Goal: Find specific page/section: Find specific page/section

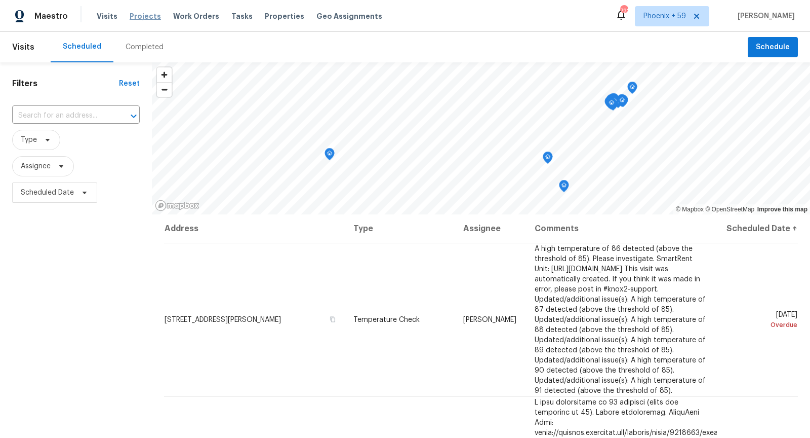
click at [142, 15] on span "Projects" at bounding box center [145, 16] width 31 height 10
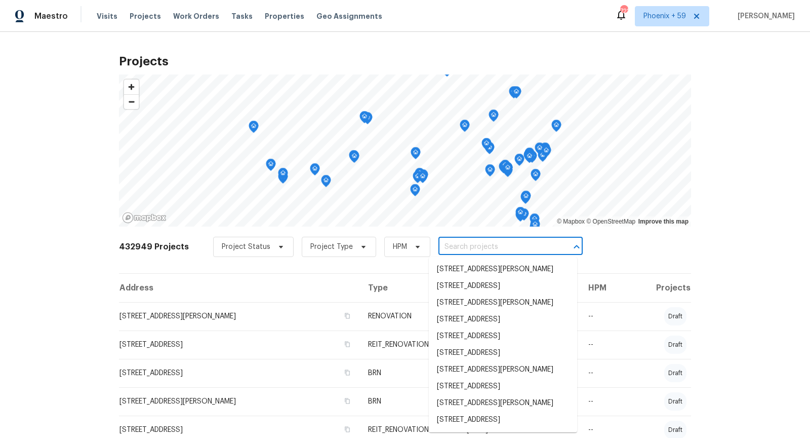
click at [474, 244] on input "text" at bounding box center [497, 247] width 116 height 16
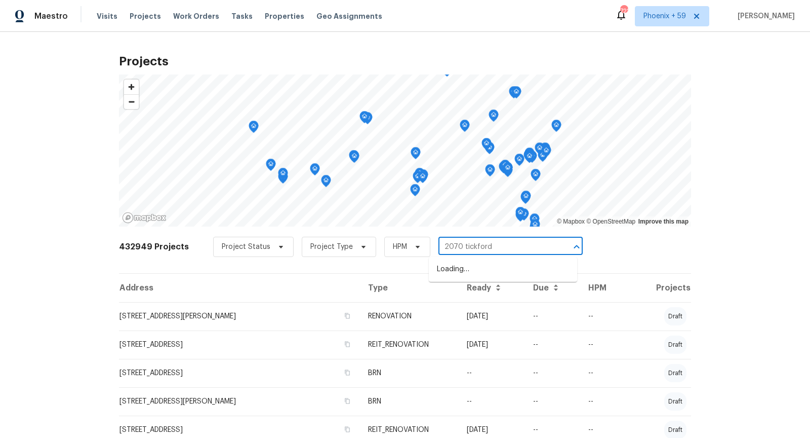
type input "2070 tickford"
click at [479, 275] on li "[STREET_ADDRESS]" at bounding box center [503, 269] width 148 height 17
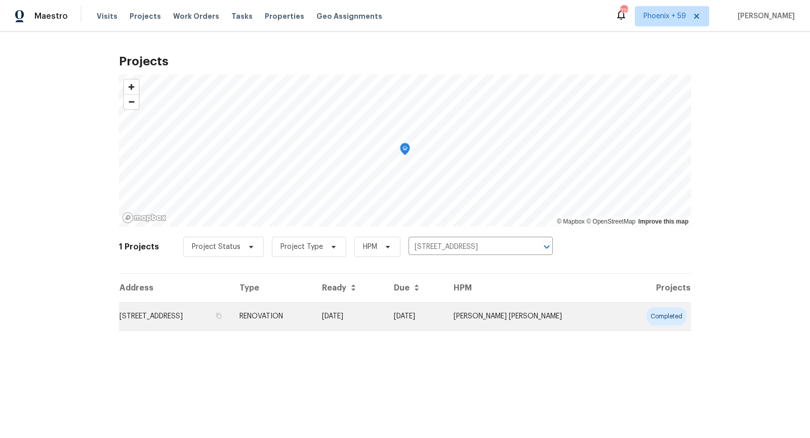
click at [207, 321] on td "[STREET_ADDRESS]" at bounding box center [175, 316] width 112 height 28
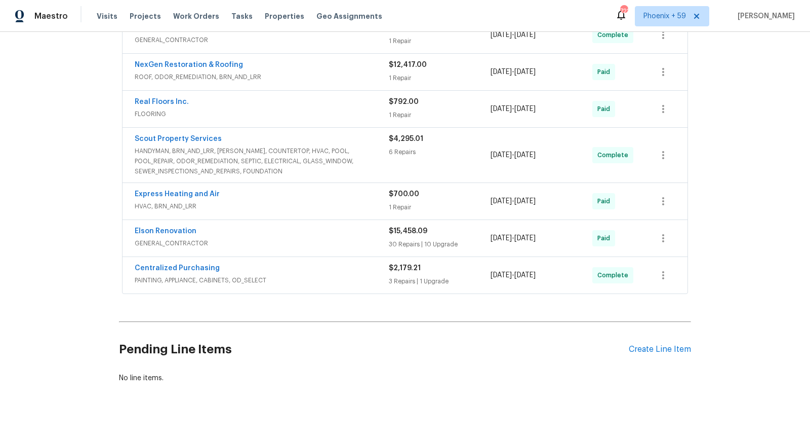
scroll to position [95, 0]
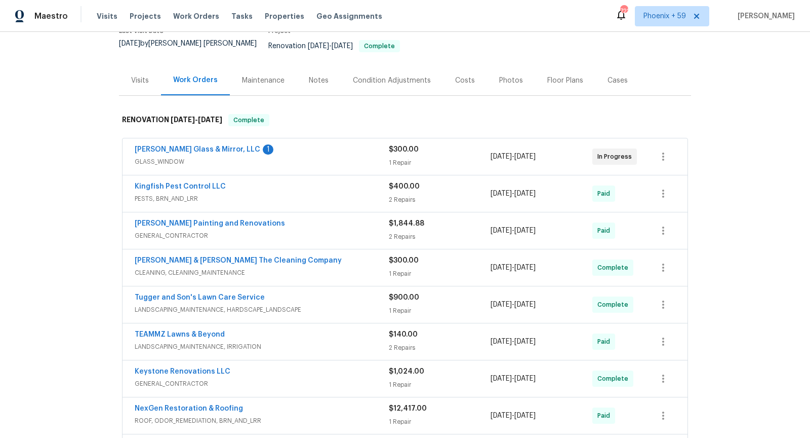
click at [145, 75] on div "Visits" at bounding box center [140, 80] width 18 height 10
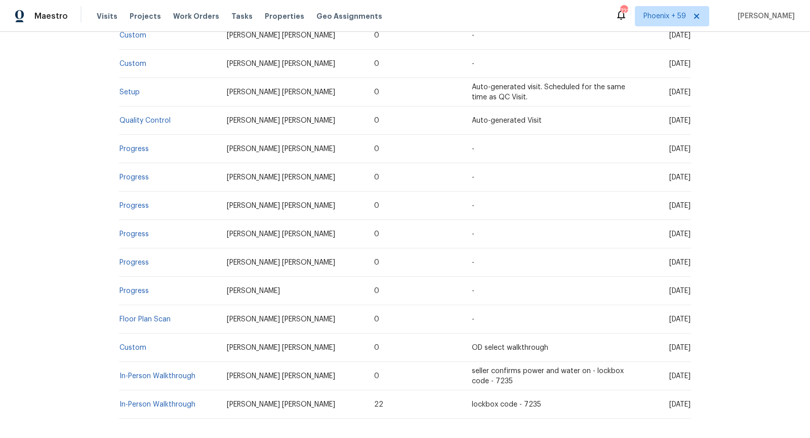
scroll to position [287, 0]
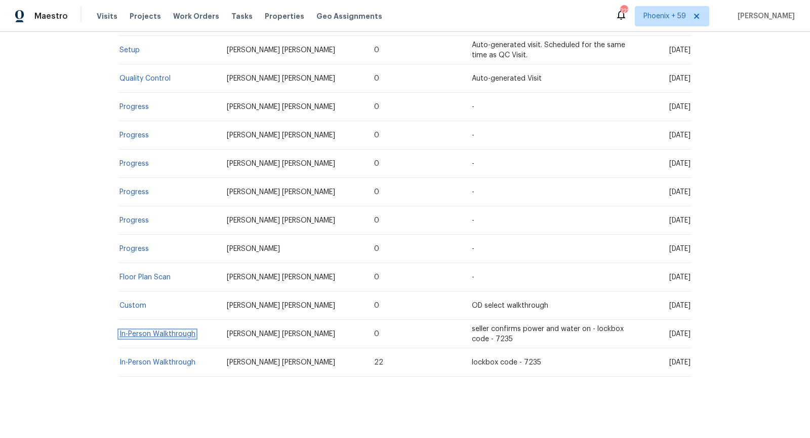
click at [164, 330] on link "In-Person Walkthrough" at bounding box center [158, 333] width 76 height 7
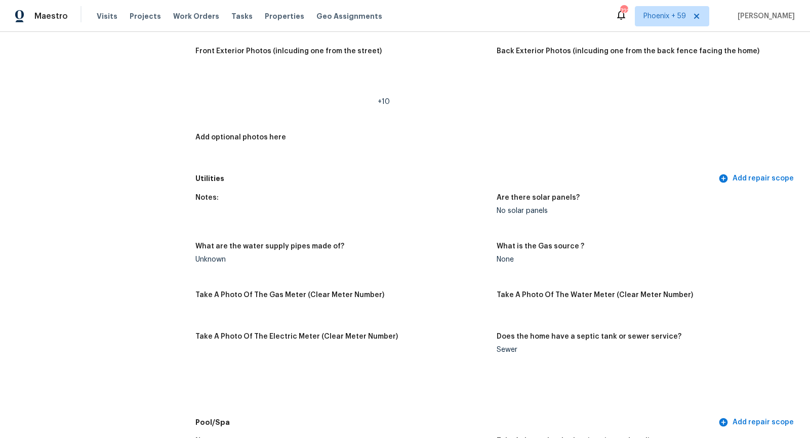
scroll to position [60, 0]
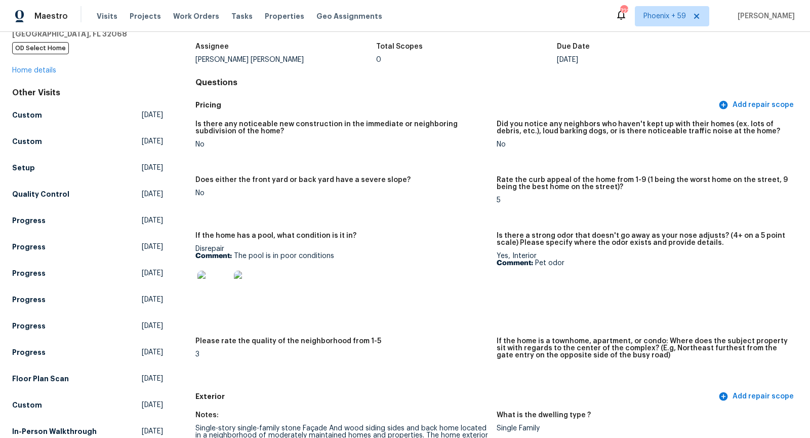
click at [247, 283] on img at bounding box center [250, 286] width 32 height 32
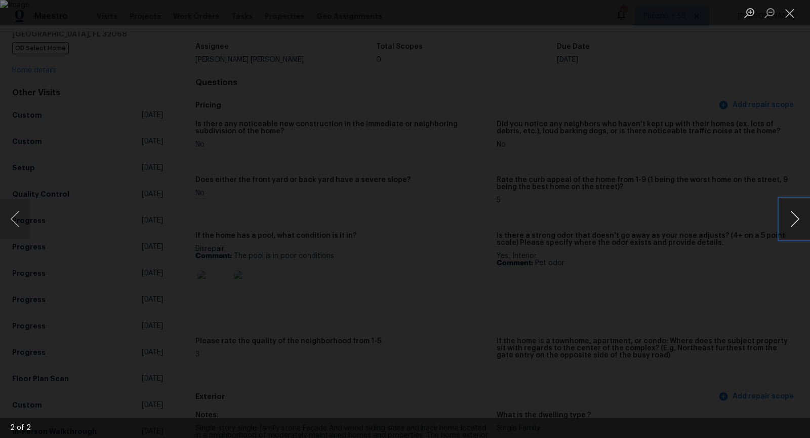
click at [810, 224] on button "Next image" at bounding box center [795, 219] width 30 height 41
click at [801, 224] on button "Next image" at bounding box center [795, 219] width 30 height 41
click at [23, 213] on button "Previous image" at bounding box center [15, 219] width 30 height 41
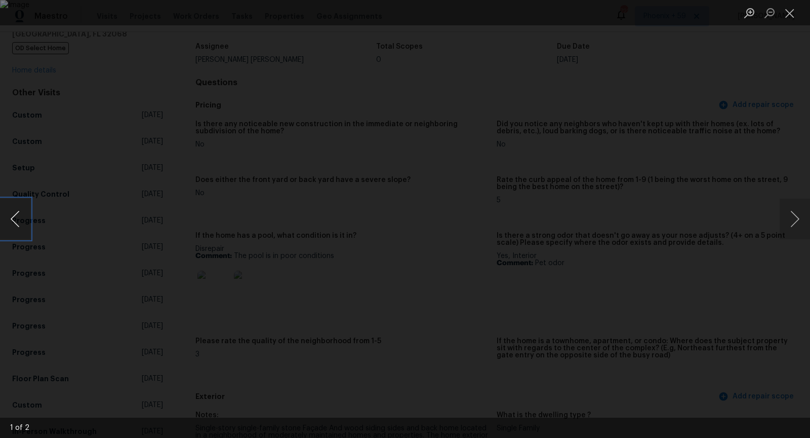
click at [23, 213] on button "Previous image" at bounding box center [15, 219] width 30 height 41
click at [692, 300] on div "Lightbox" at bounding box center [405, 219] width 810 height 438
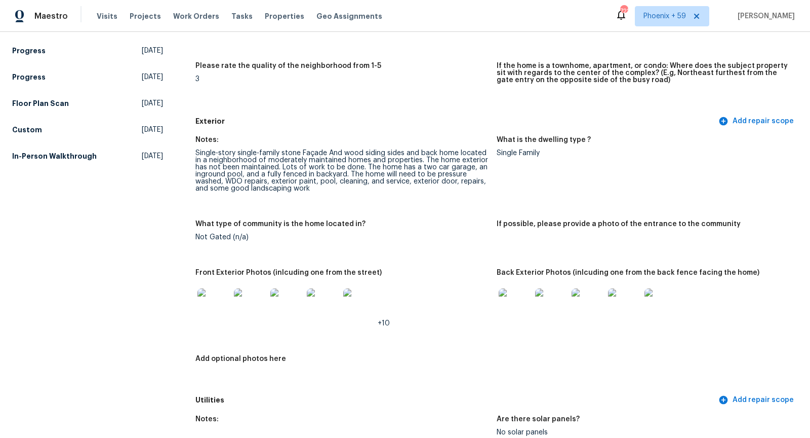
scroll to position [345, 0]
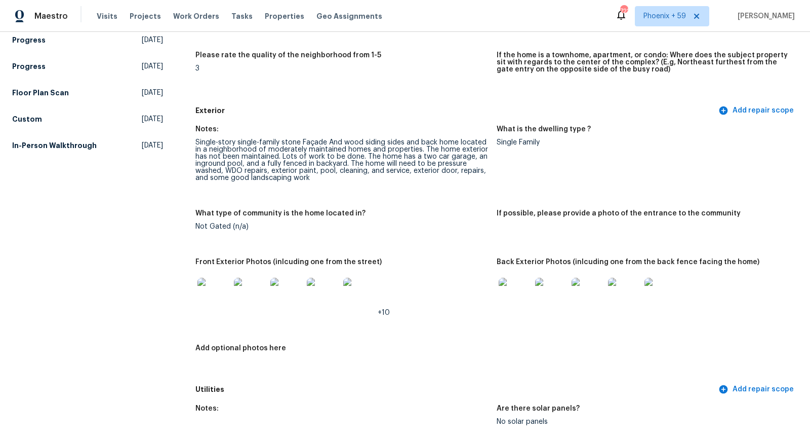
click at [533, 292] on div at bounding box center [551, 293] width 36 height 45
click at [552, 295] on img at bounding box center [551, 294] width 32 height 32
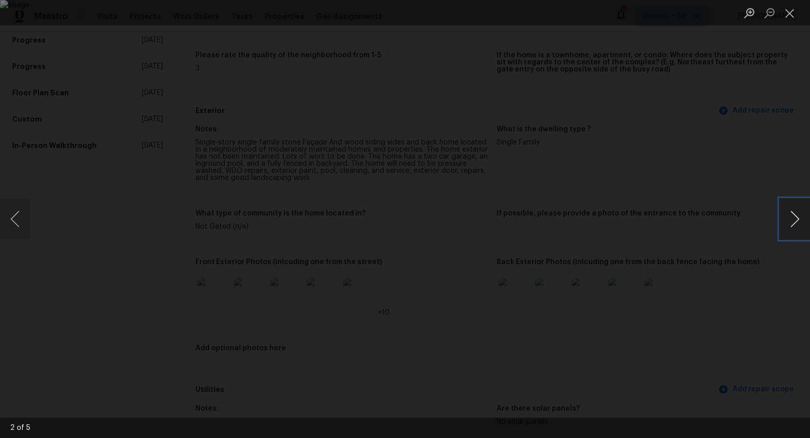
click at [801, 217] on button "Next image" at bounding box center [795, 219] width 30 height 41
click at [784, 238] on button "Next image" at bounding box center [795, 219] width 30 height 41
click at [724, 136] on div "Lightbox" at bounding box center [405, 219] width 810 height 438
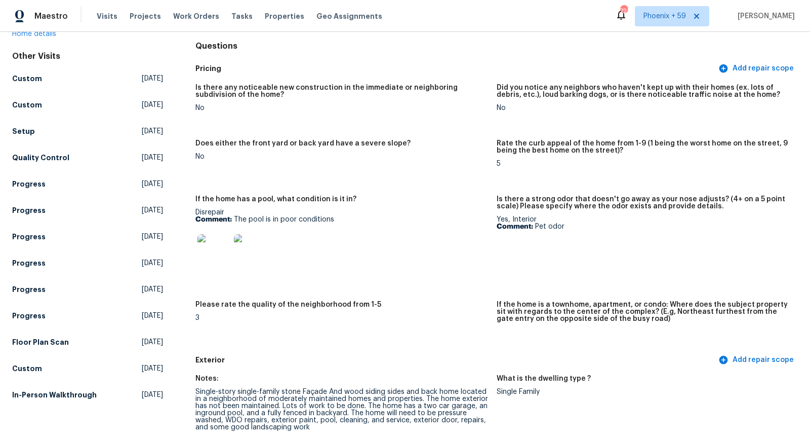
scroll to position [0, 0]
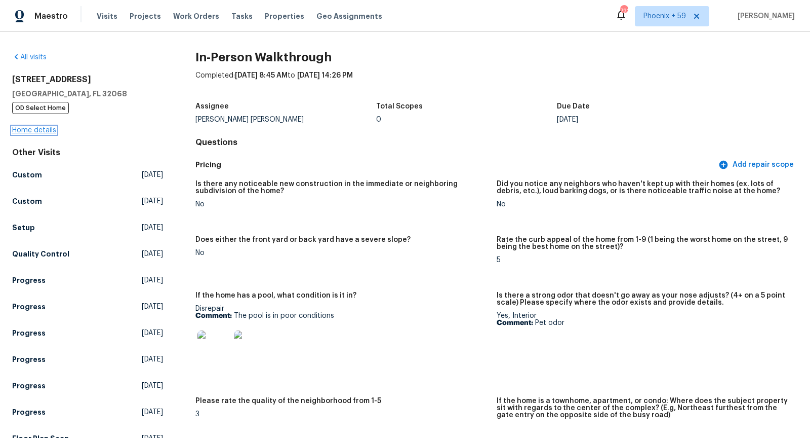
click at [31, 132] on link "Home details" at bounding box center [34, 130] width 44 height 7
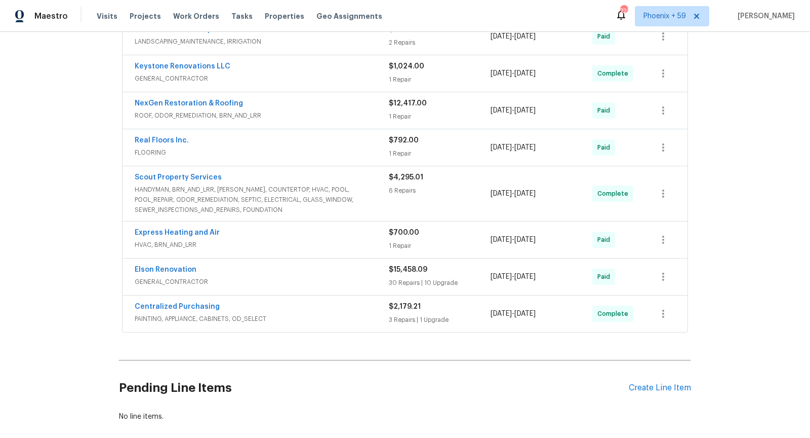
scroll to position [439, 0]
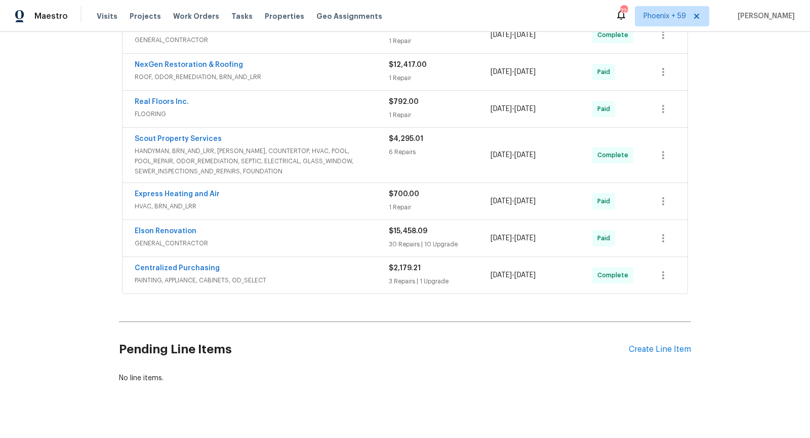
click at [73, 149] on div "Back to all projects [STREET_ADDRESS] 3 Beds | 2 Baths | Total: 1357 ft² | Abov…" at bounding box center [405, 235] width 810 height 406
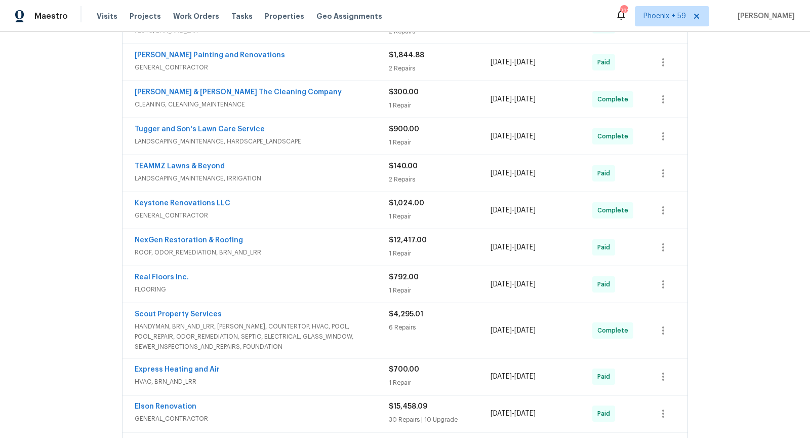
scroll to position [16, 0]
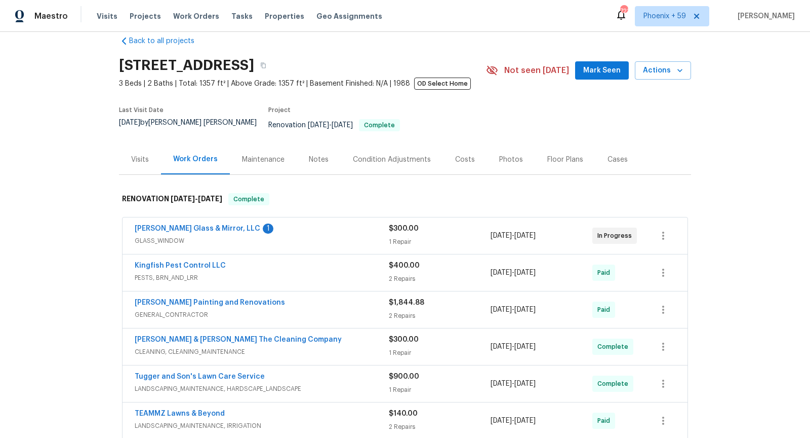
click at [142, 154] on div "Visits" at bounding box center [140, 159] width 18 height 10
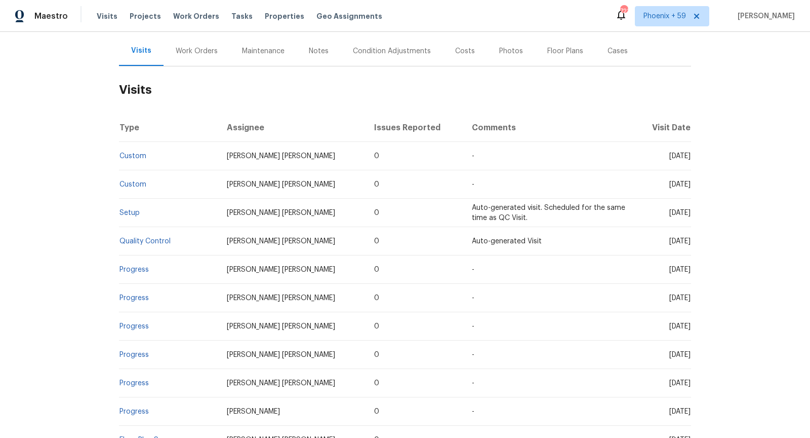
scroll to position [133, 0]
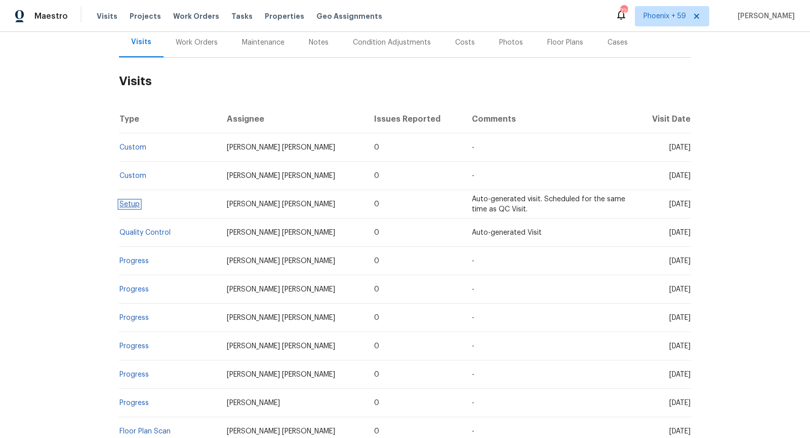
click at [131, 201] on link "Setup" at bounding box center [130, 204] width 20 height 7
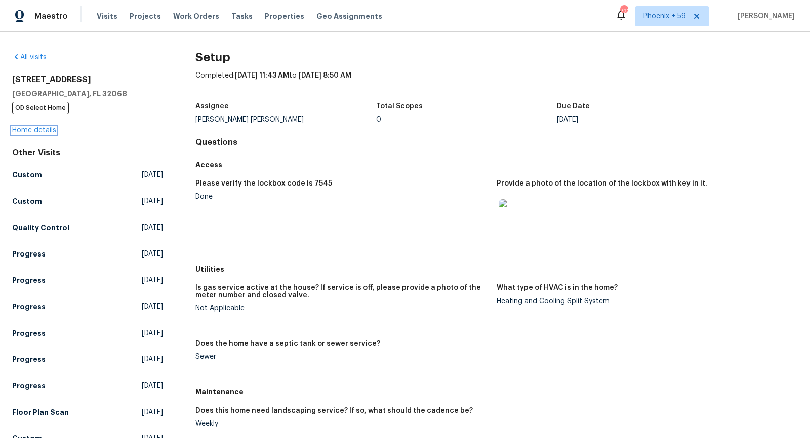
click at [35, 129] on link "Home details" at bounding box center [34, 130] width 44 height 7
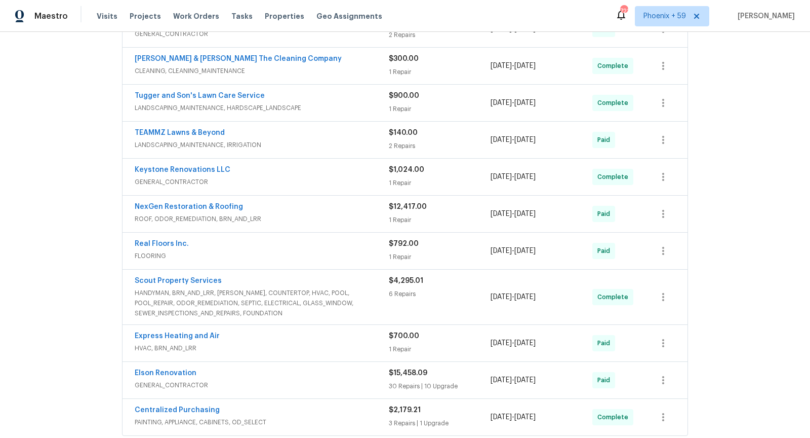
scroll to position [439, 0]
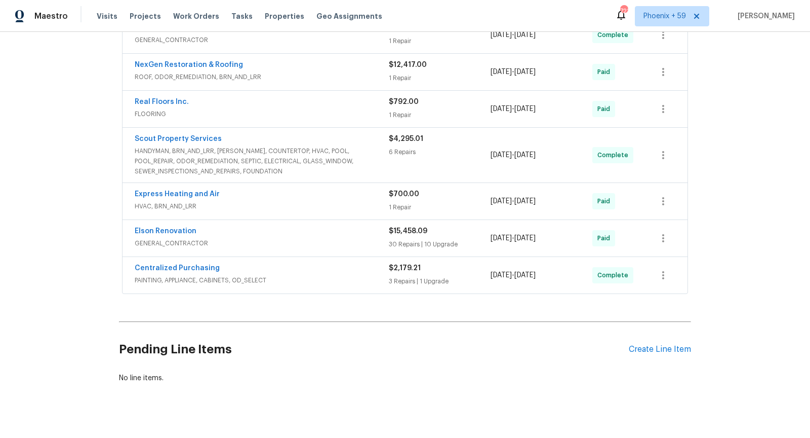
click at [335, 263] on div "Centralized Purchasing" at bounding box center [262, 269] width 254 height 12
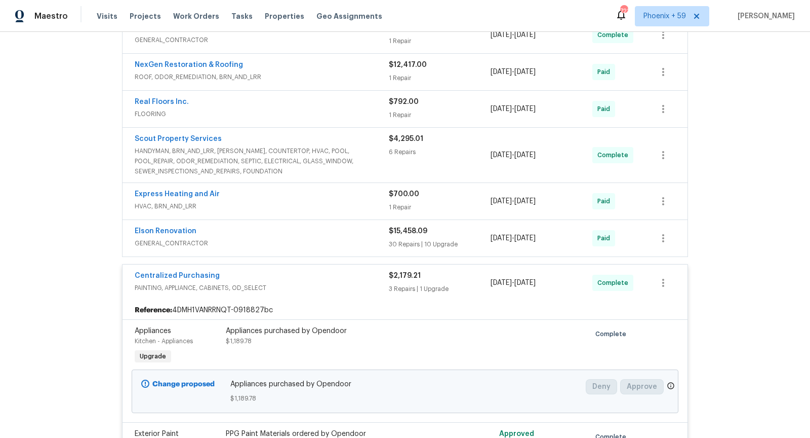
click at [345, 155] on span "HANDYMAN, BRN_AND_LRR, [PERSON_NAME], COUNTERTOP, HVAC, POOL, POOL_REPAIR, ODOR…" at bounding box center [262, 161] width 254 height 30
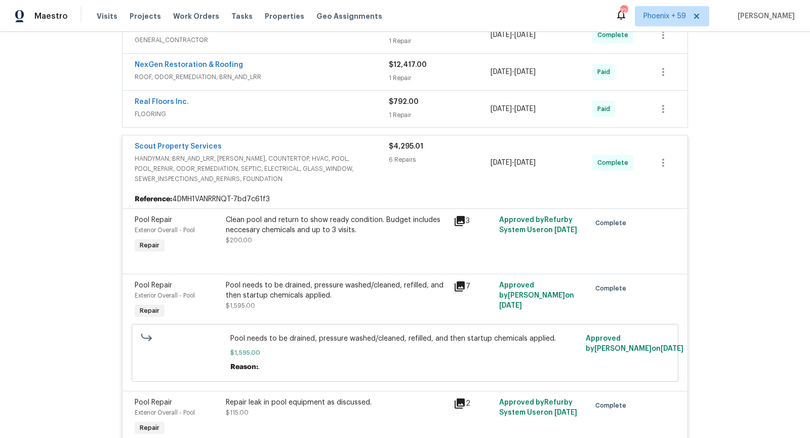
click at [457, 216] on icon at bounding box center [460, 221] width 10 height 10
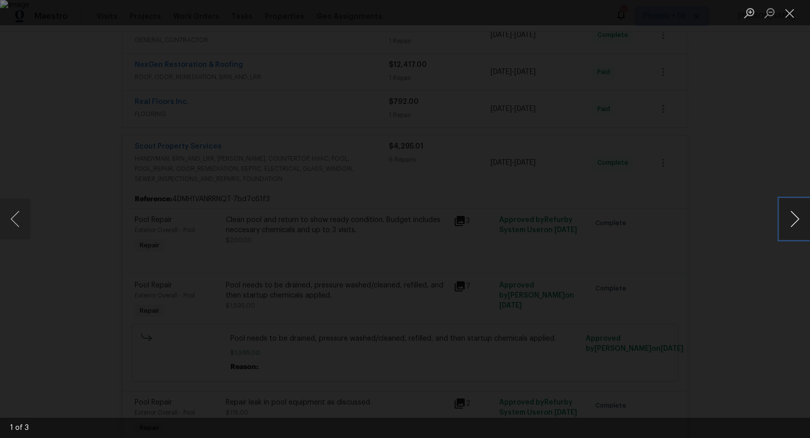
click at [792, 226] on button "Next image" at bounding box center [795, 219] width 30 height 41
click at [767, 277] on div "Lightbox" at bounding box center [405, 219] width 810 height 438
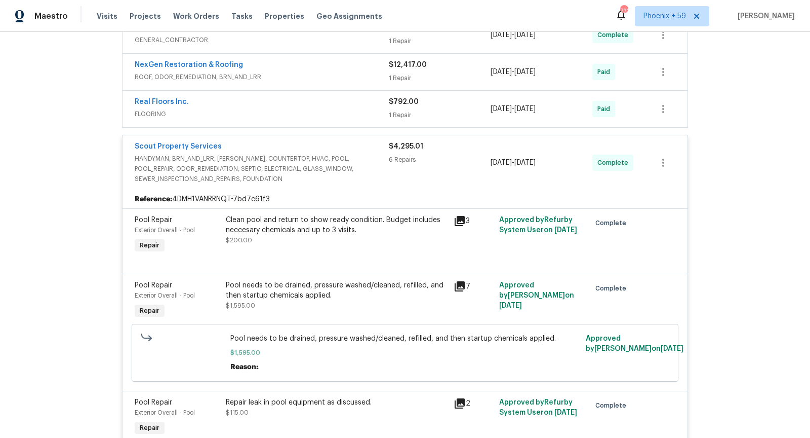
click at [460, 281] on icon at bounding box center [460, 286] width 10 height 10
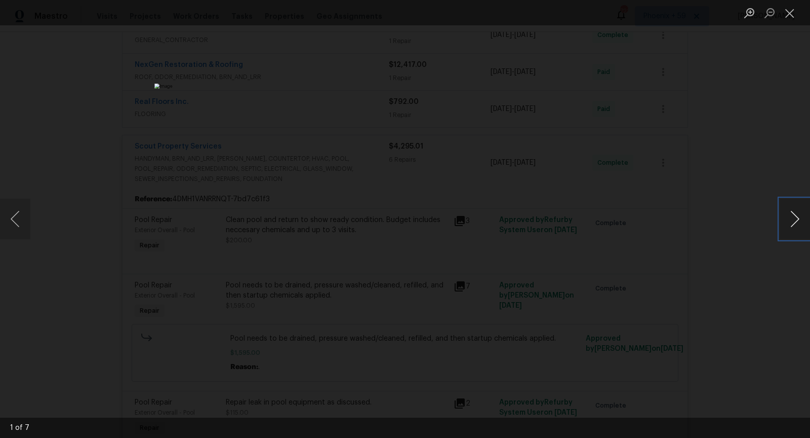
click at [790, 215] on button "Next image" at bounding box center [795, 219] width 30 height 41
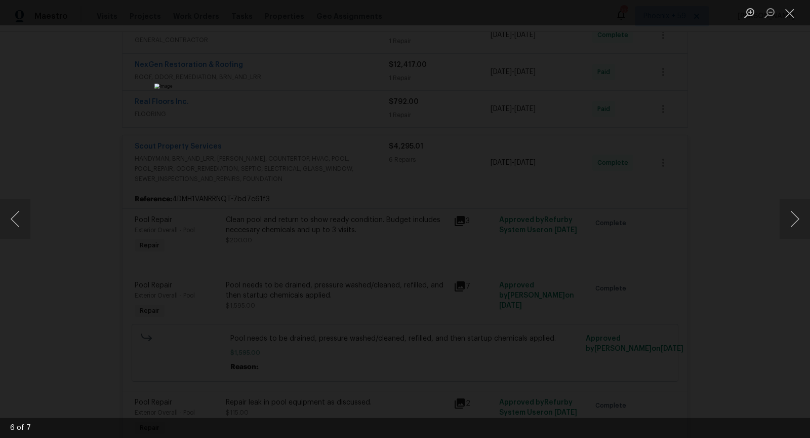
click at [742, 295] on div "Lightbox" at bounding box center [405, 219] width 810 height 438
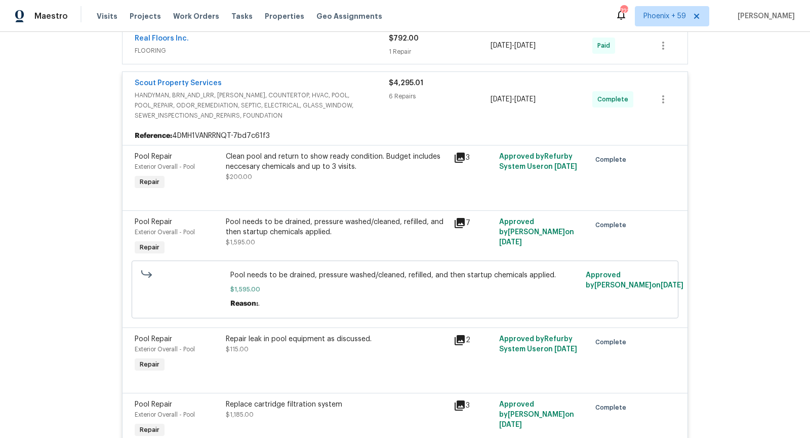
scroll to position [509, 0]
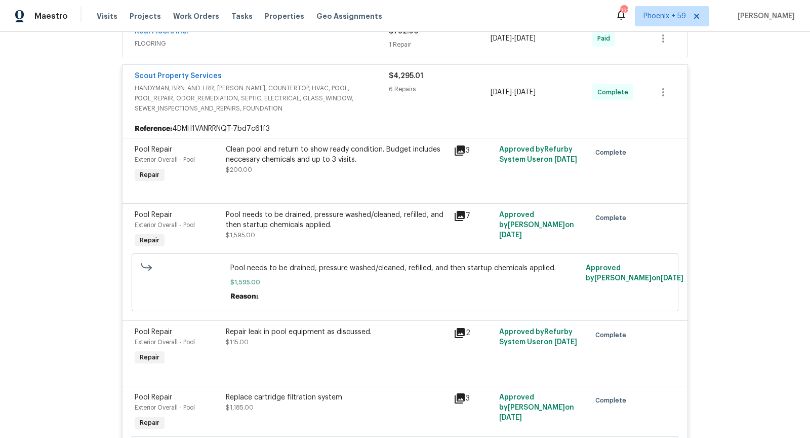
click at [462, 327] on icon at bounding box center [460, 333] width 12 height 12
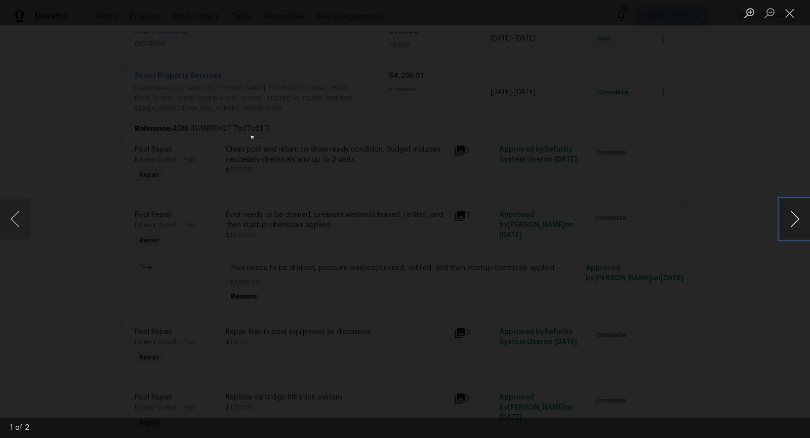
click at [797, 214] on button "Next image" at bounding box center [795, 219] width 30 height 41
click at [754, 280] on div "Lightbox" at bounding box center [405, 219] width 810 height 438
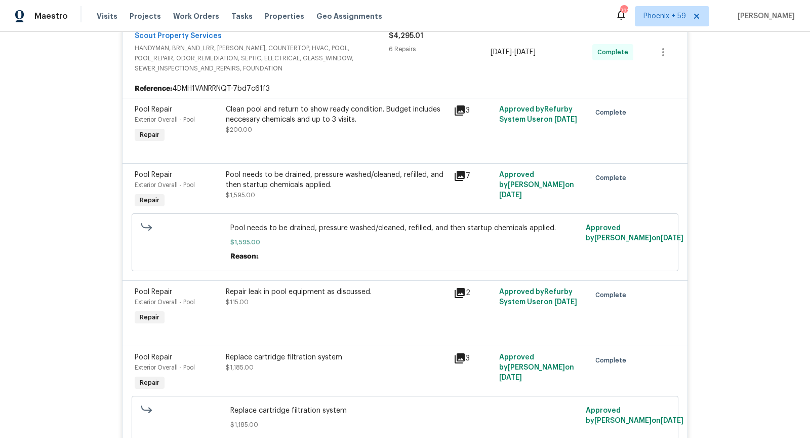
scroll to position [568, 0]
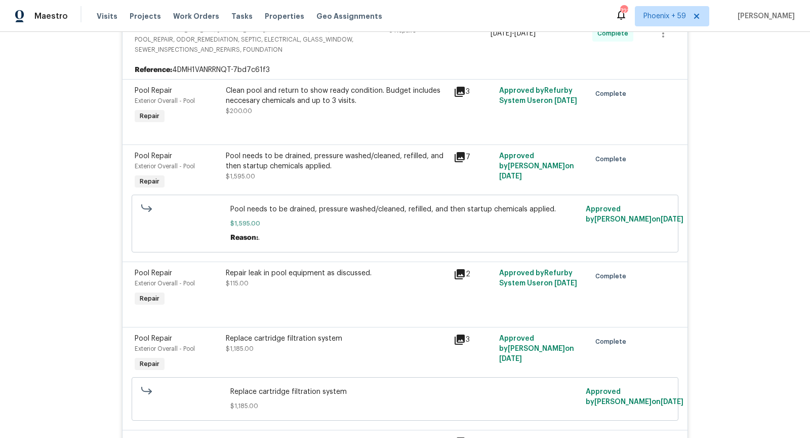
click at [462, 334] on icon at bounding box center [460, 339] width 10 height 10
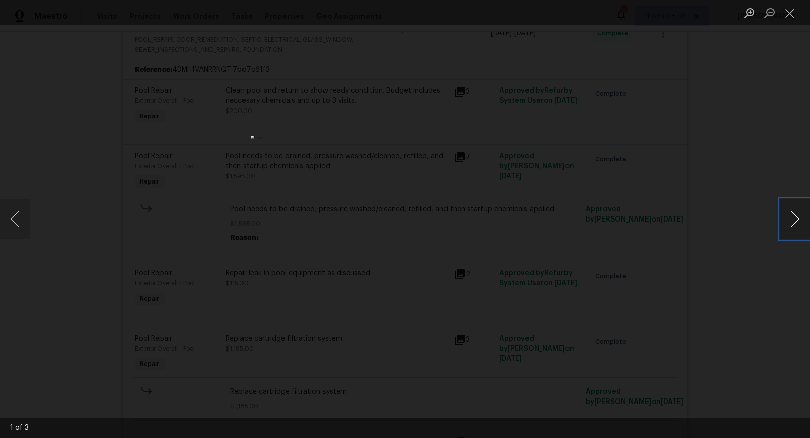
click at [793, 221] on button "Next image" at bounding box center [795, 219] width 30 height 41
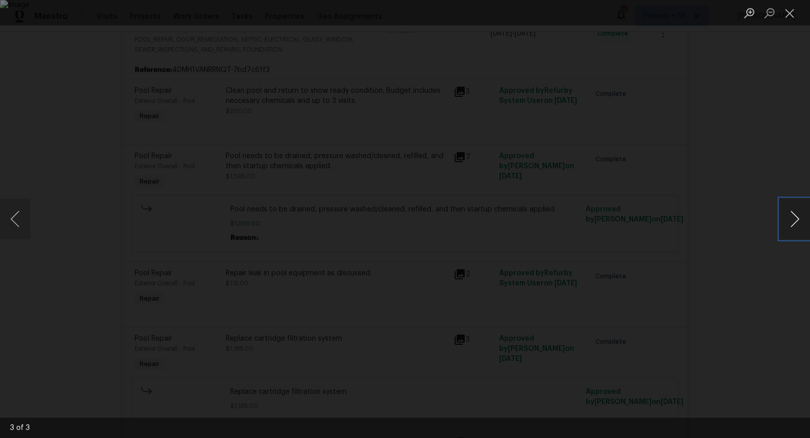
click at [793, 221] on button "Next image" at bounding box center [795, 219] width 30 height 41
click at [780, 275] on div "Lightbox" at bounding box center [405, 219] width 810 height 438
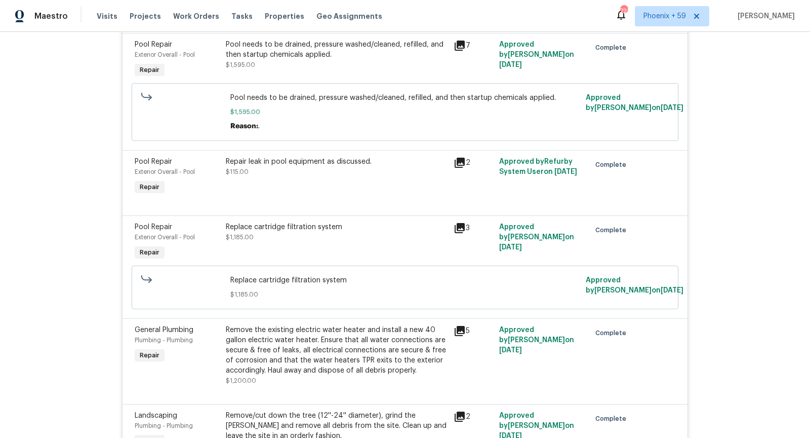
scroll to position [680, 0]
click at [458, 325] on icon at bounding box center [460, 330] width 10 height 10
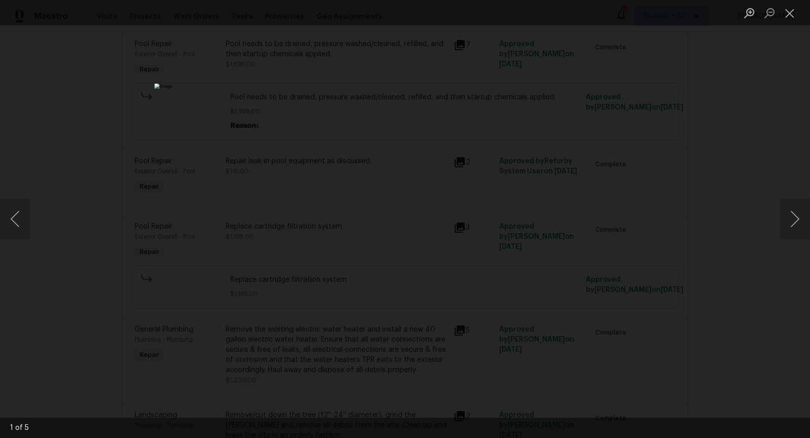
click at [731, 251] on div "Lightbox" at bounding box center [405, 219] width 810 height 438
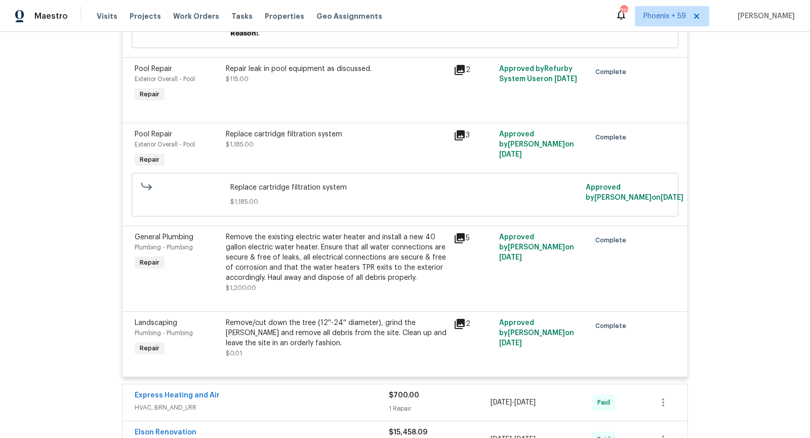
scroll to position [758, 0]
